Goal: Submit feedback/report problem: Submit feedback/report problem

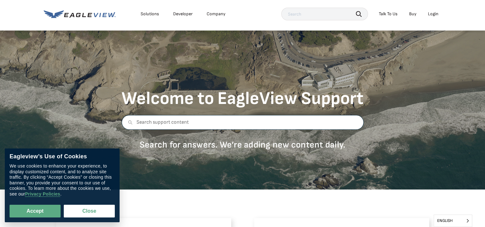
click at [156, 123] on input "text" at bounding box center [242, 122] width 242 height 15
click at [163, 122] on input "Your website o\is not working properly" at bounding box center [242, 122] width 242 height 15
click at [216, 123] on input "Your website is not working properly" at bounding box center [242, 122] width 242 height 15
type input "Your website is not working properly. Been very frustrating past few weeks, so …"
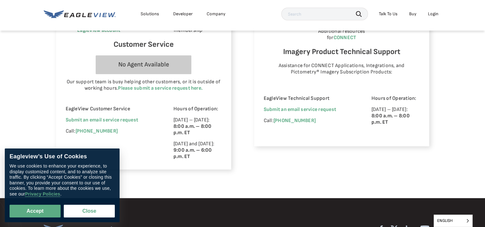
scroll to position [436, 0]
